Goal: Find specific page/section: Find specific page/section

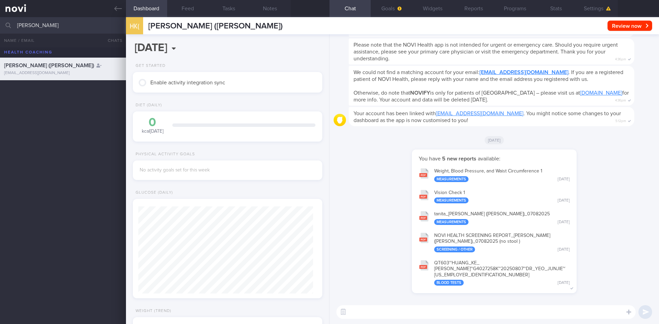
scroll to position [0, 0]
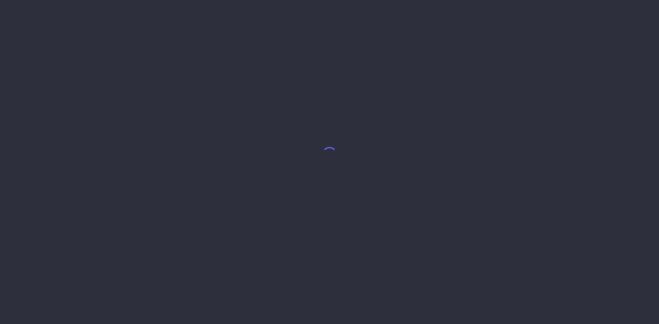
select select "8"
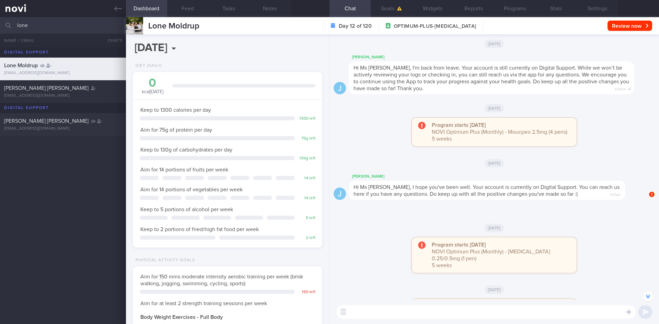
scroll to position [-47, 0]
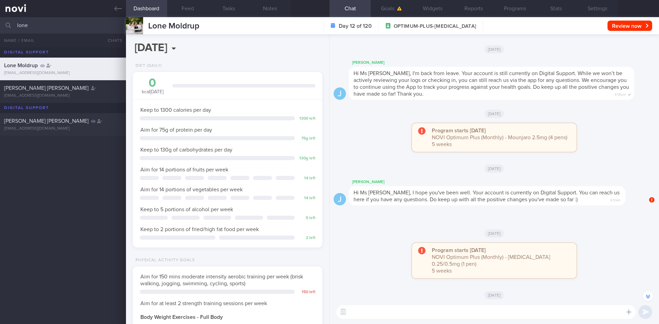
click at [97, 18] on input "lone" at bounding box center [329, 25] width 659 height 16
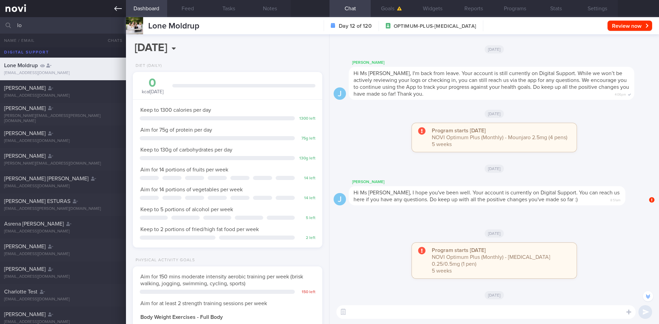
type input "l"
